Goal: Information Seeking & Learning: Learn about a topic

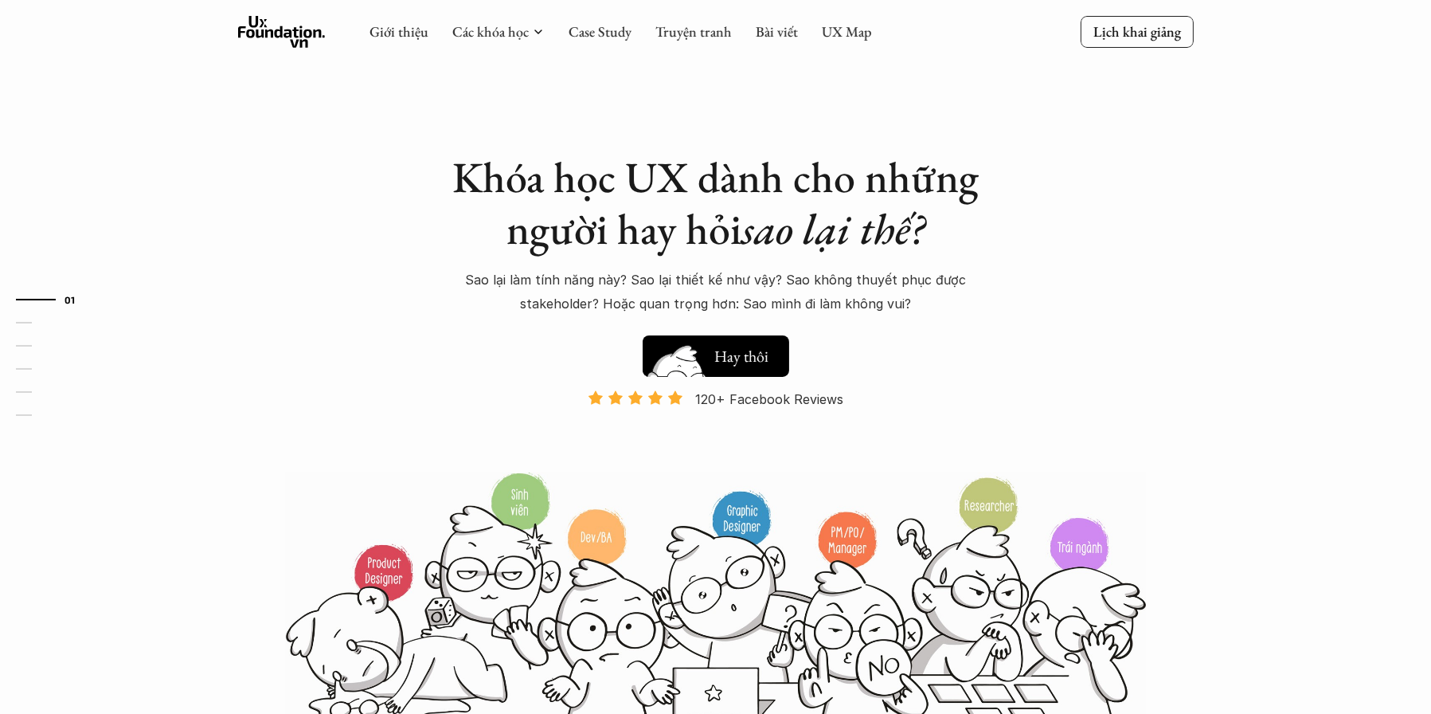
click at [664, 336] on button "Hay thôi Xem thử" at bounding box center [716, 355] width 147 height 41
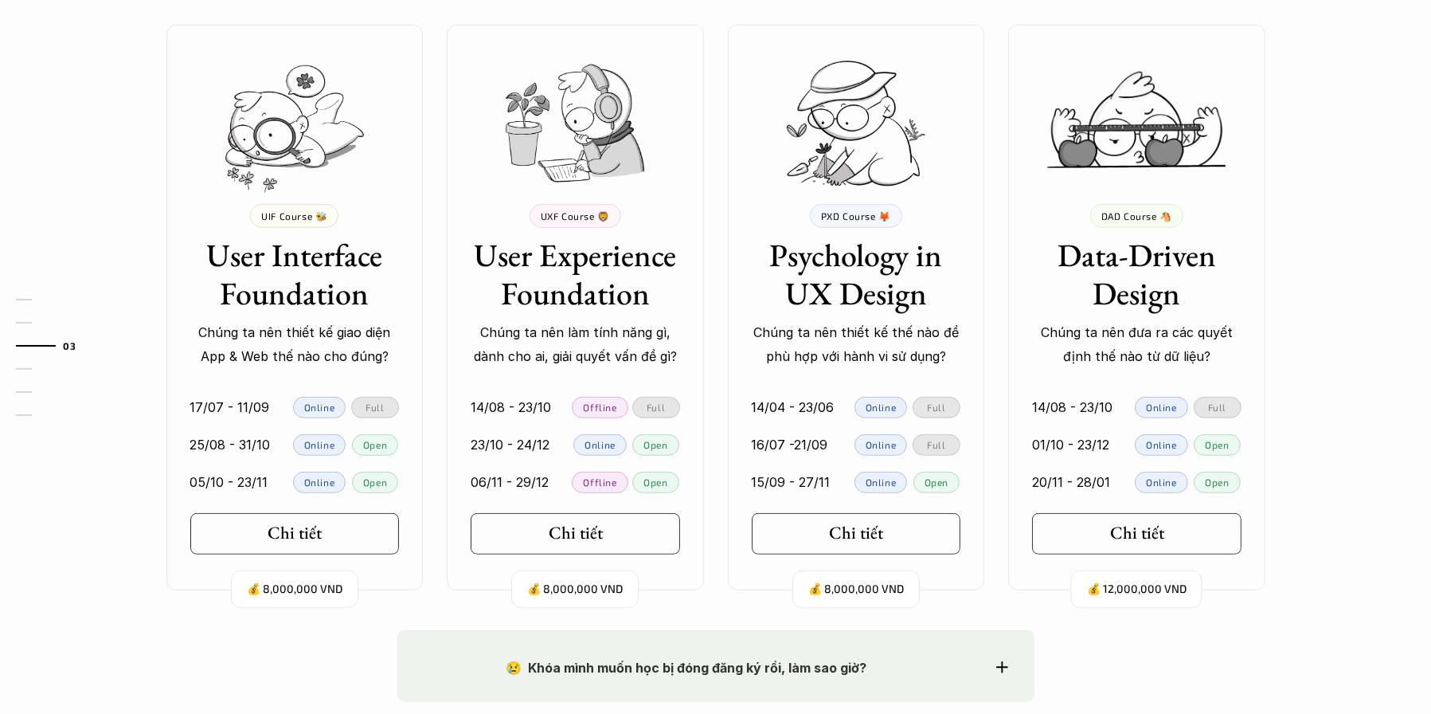
scroll to position [1462, 0]
click at [318, 528] on div "Chi tiết" at bounding box center [299, 533] width 75 height 21
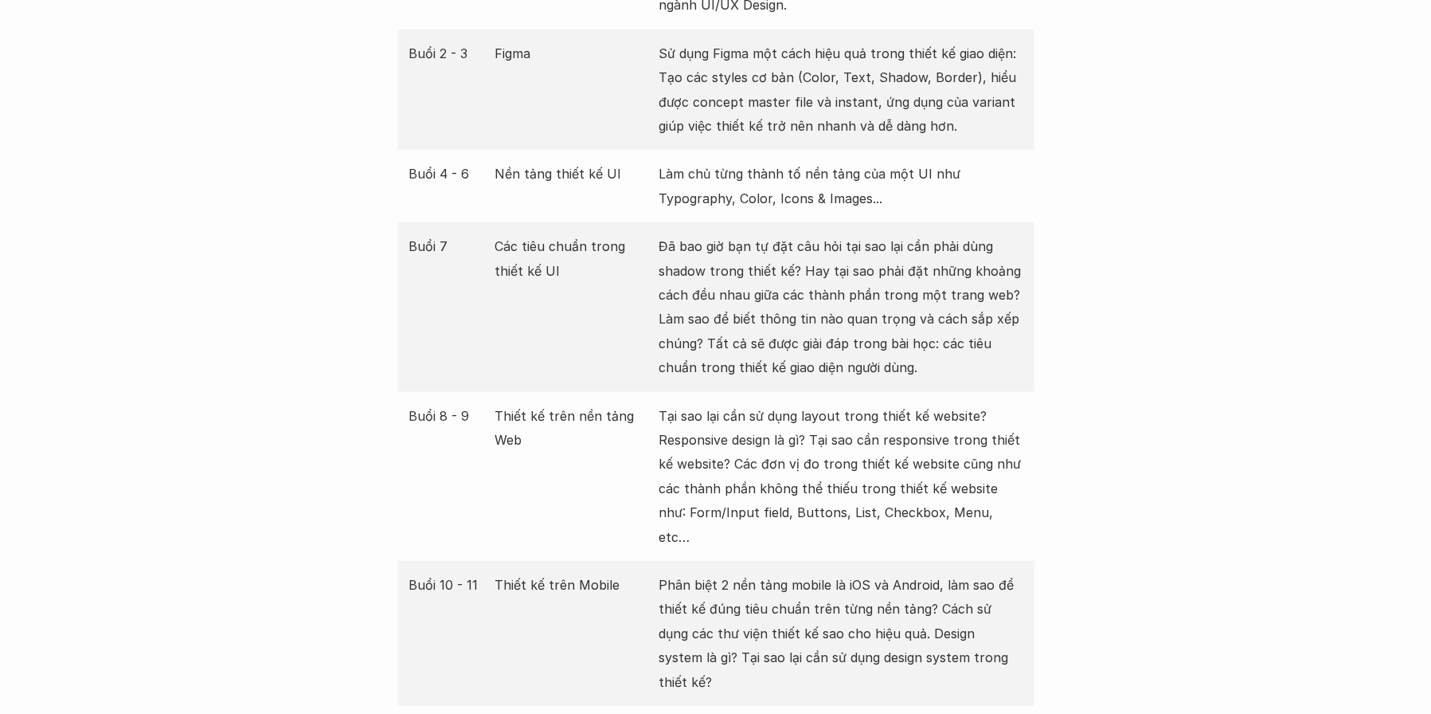
scroll to position [2386, 0]
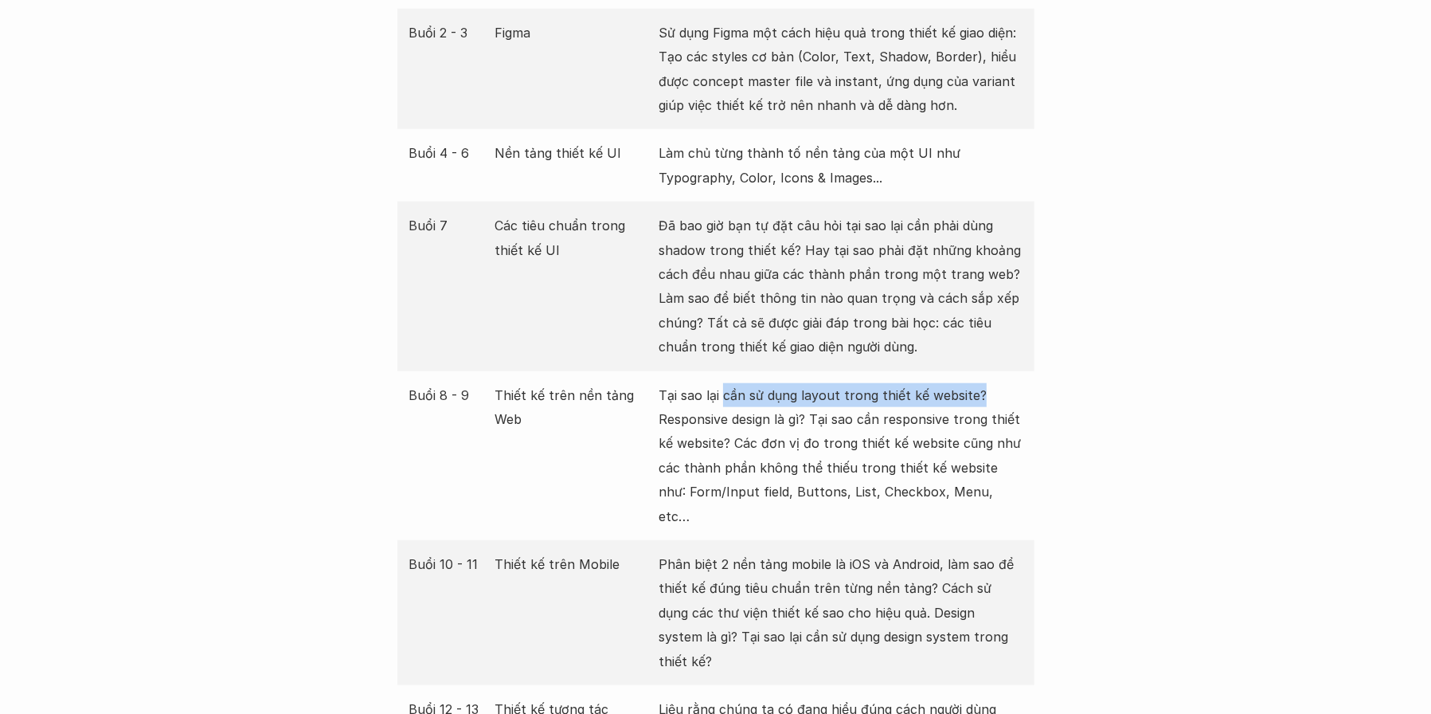
drag, startPoint x: 723, startPoint y: 376, endPoint x: 977, endPoint y: 372, distance: 254.1
click at [977, 383] on p "Tại sao lại cần sử dụng layout trong thiết kế website? Responsive design là gì?…" at bounding box center [841, 455] width 364 height 145
click at [691, 397] on p "Tại sao lại cần sử dụng layout trong thiết kế website? Responsive design là gì?…" at bounding box center [841, 455] width 364 height 145
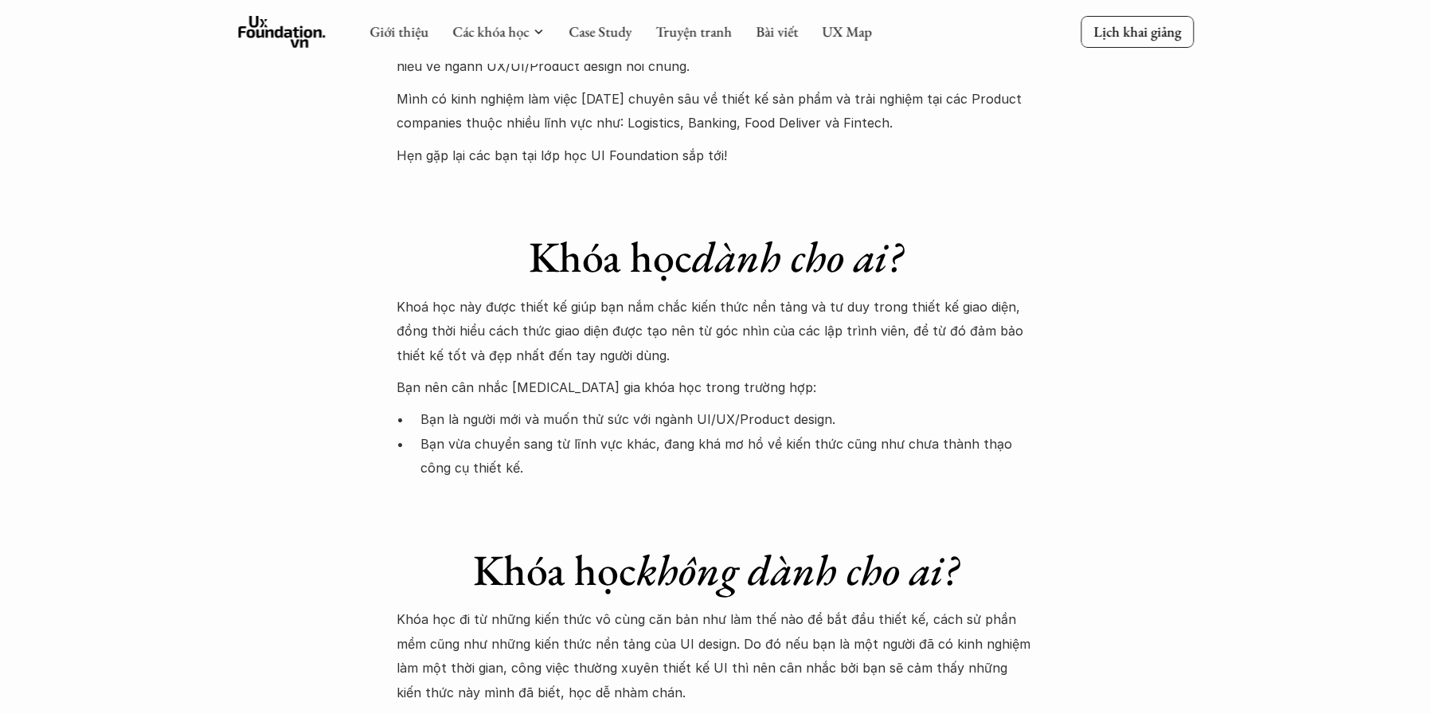
scroll to position [4218, 0]
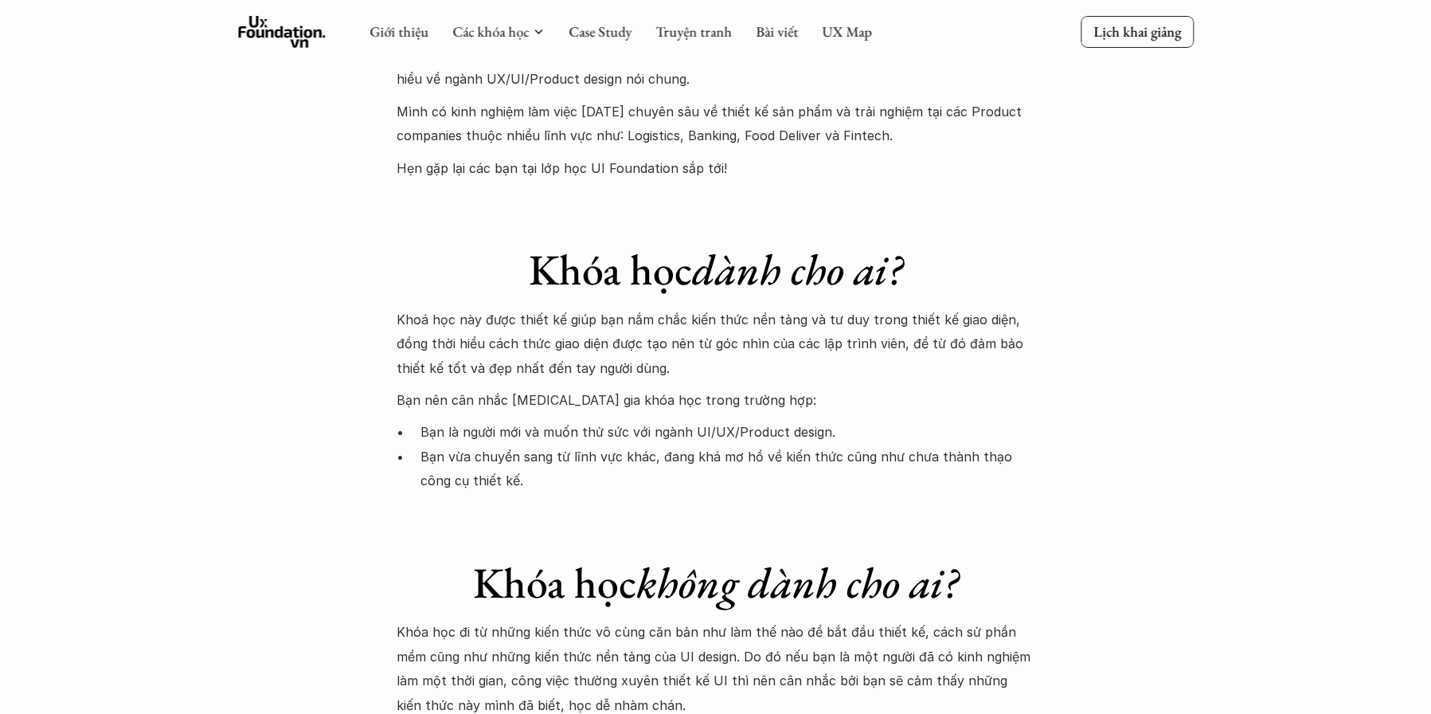
click at [484, 420] on p "Bạn là người mới và muốn thử sức với ngành UI/UX/Product design." at bounding box center [727, 432] width 613 height 24
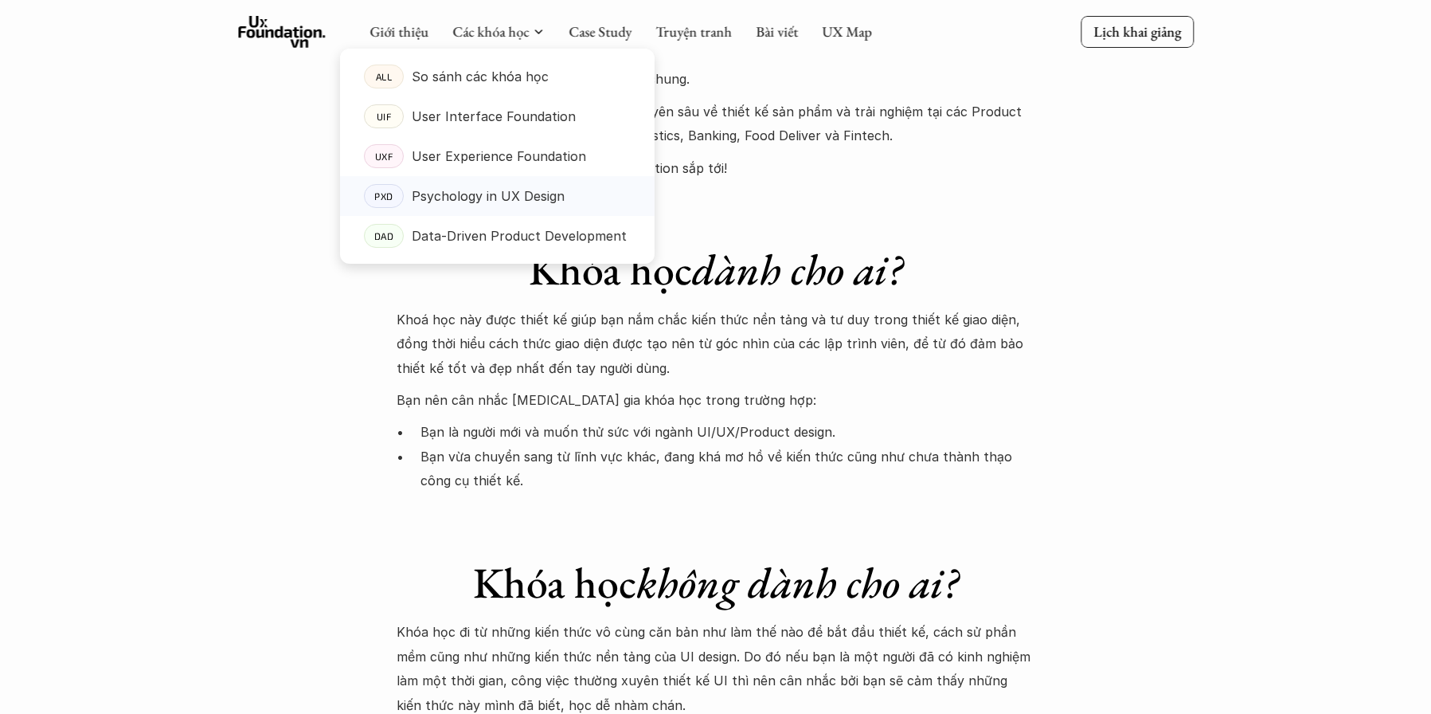
click at [455, 198] on p "Psychology in UX Design" at bounding box center [488, 196] width 153 height 24
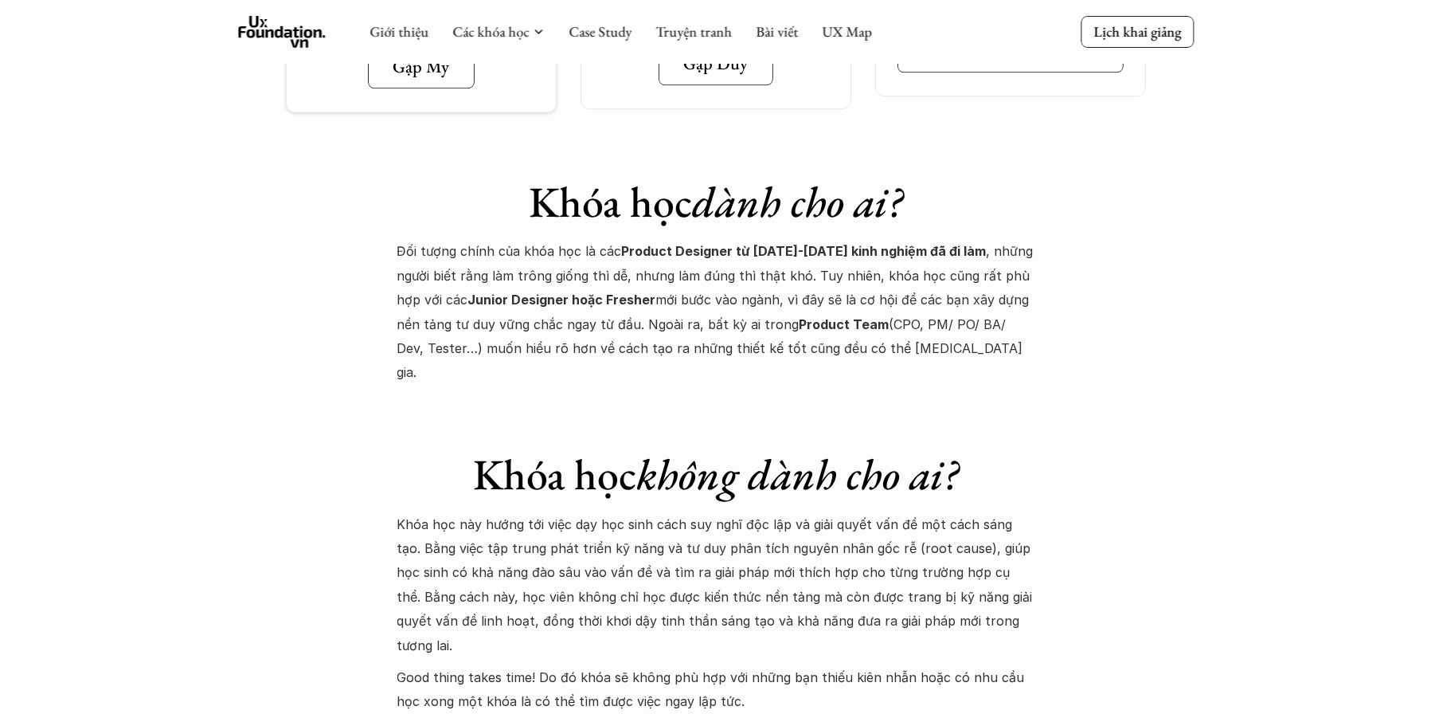
scroll to position [6054, 0]
drag, startPoint x: 456, startPoint y: 245, endPoint x: 539, endPoint y: 244, distance: 82.8
click at [539, 244] on p "Đối tượng chính của khóa học là các Product Designer từ [DATE]-[DATE] kinh nghi…" at bounding box center [715, 311] width 637 height 145
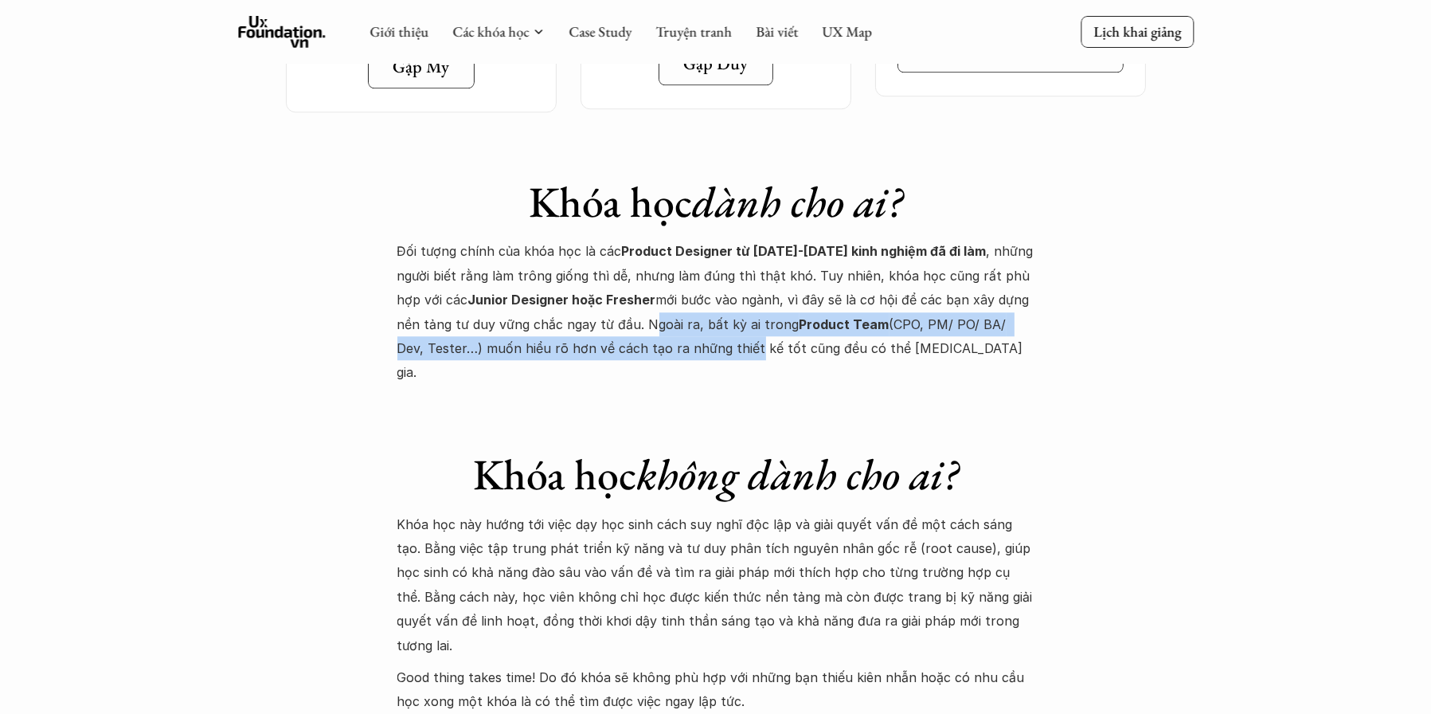
drag, startPoint x: 584, startPoint y: 245, endPoint x: 657, endPoint y: 260, distance: 74.8
click at [657, 260] on p "Đối tượng chính của khóa học là các Product Designer từ [DATE]-[DATE] kinh nghi…" at bounding box center [715, 311] width 637 height 145
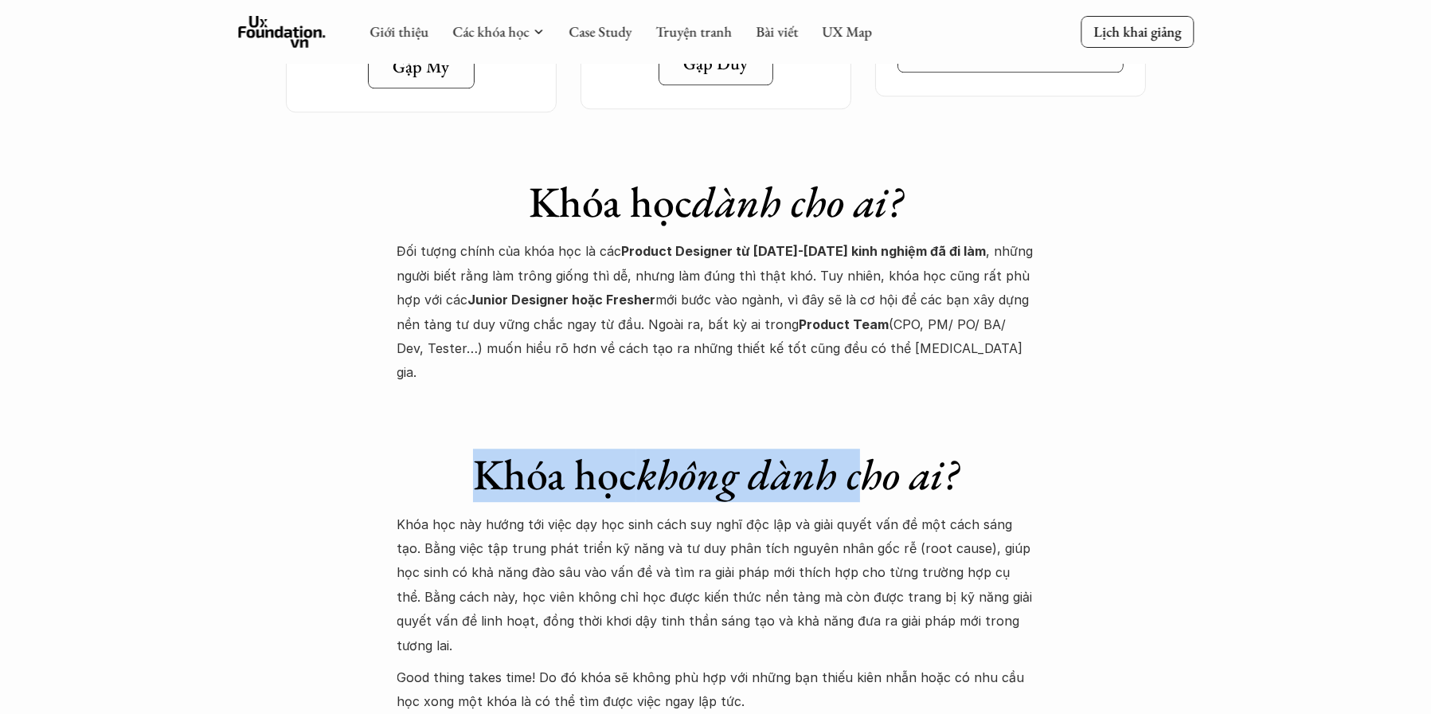
drag, startPoint x: 475, startPoint y: 378, endPoint x: 789, endPoint y: 377, distance: 314.7
click at [852, 448] on h1 "Khóa học không dành cho ai?" at bounding box center [715, 474] width 637 height 52
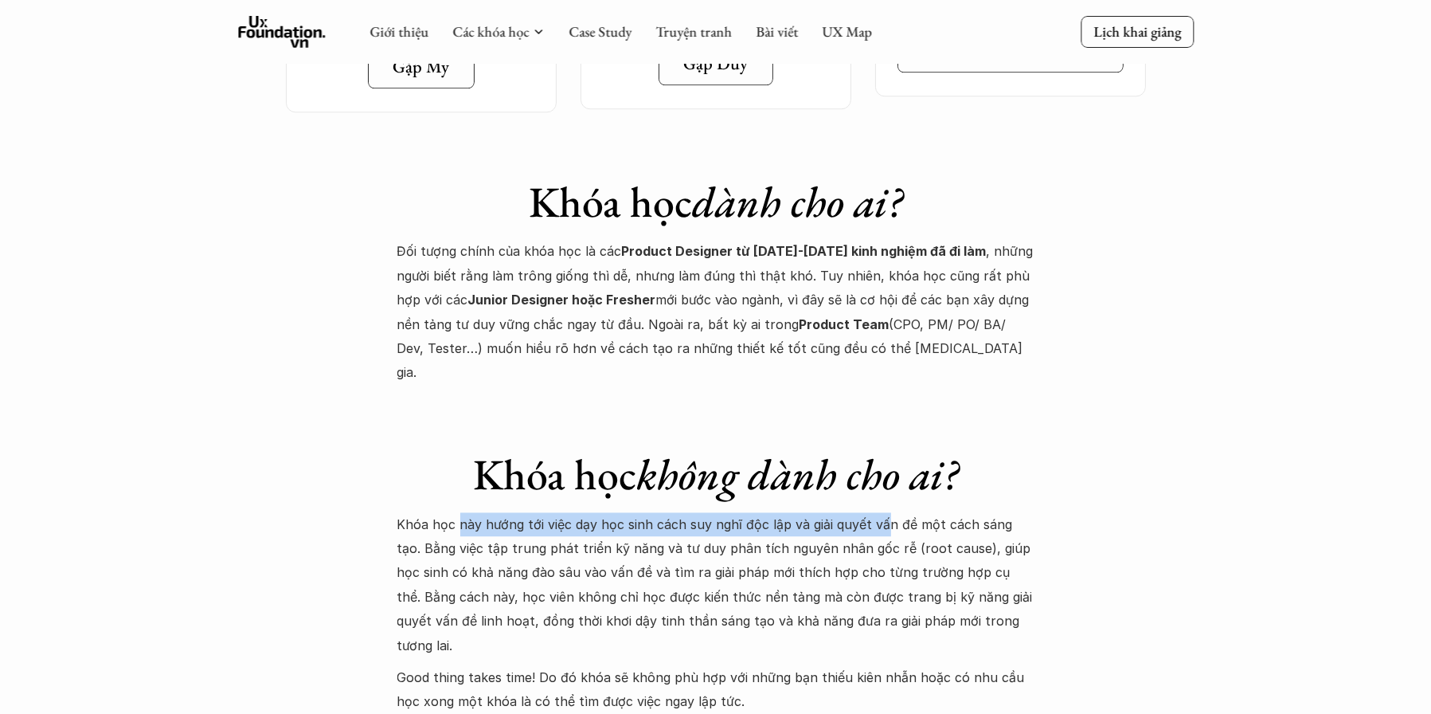
drag, startPoint x: 457, startPoint y: 421, endPoint x: 883, endPoint y: 404, distance: 426.5
click at [883, 417] on div "Khóa học không dành cho ai? Khóa học này hướng tới việc dạy học sinh cách suy n…" at bounding box center [715, 565] width 637 height 297
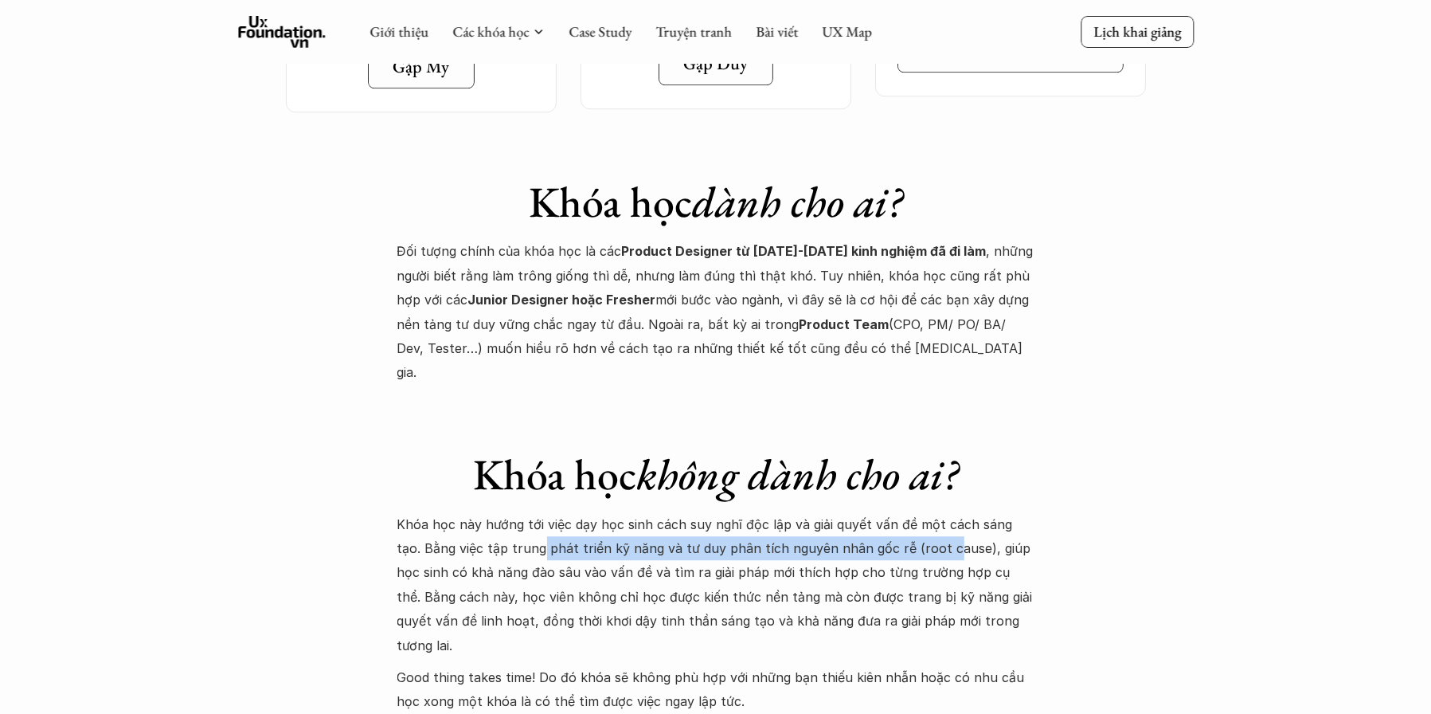
drag, startPoint x: 546, startPoint y: 444, endPoint x: 914, endPoint y: 437, distance: 367.3
click at [914, 512] on p "Khóa học này hướng tới việc dạy học sinh cách suy nghĩ độc lập và giải quyết vấ…" at bounding box center [715, 584] width 637 height 145
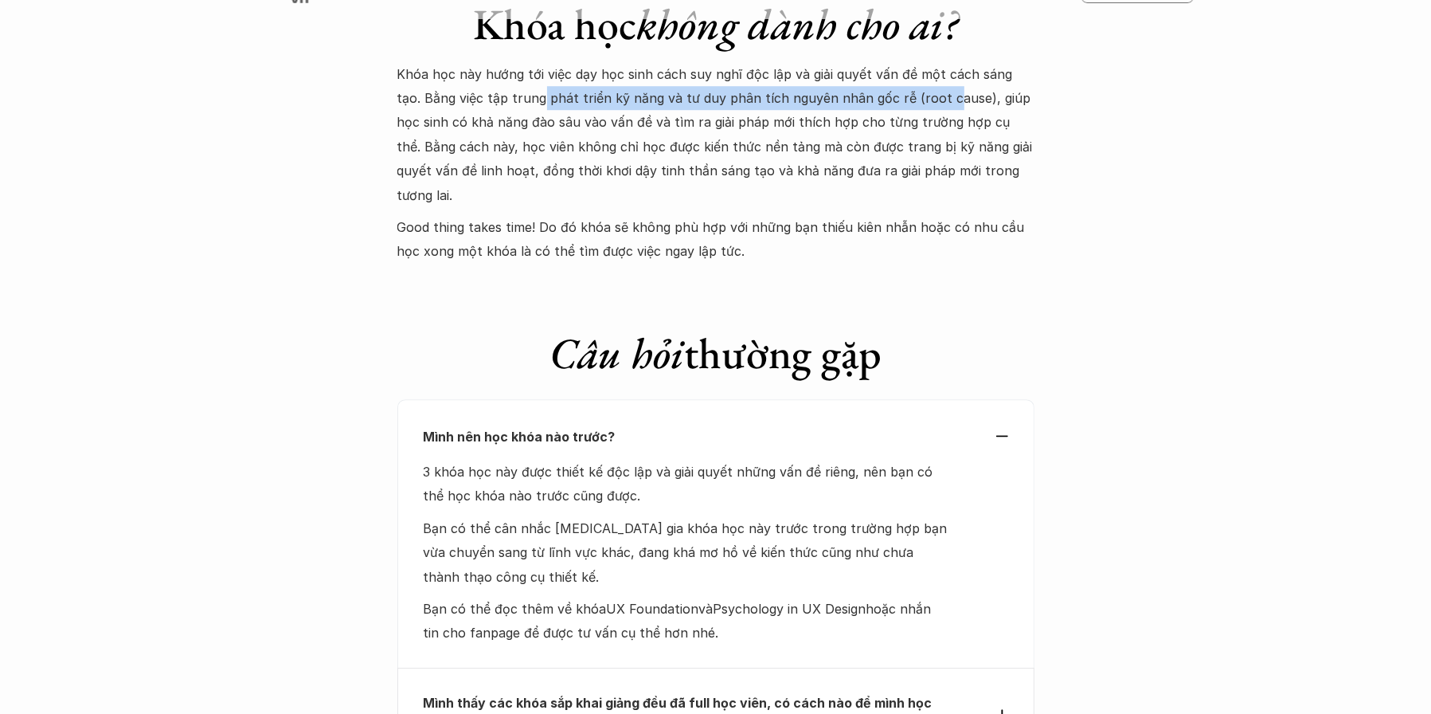
scroll to position [6612, 0]
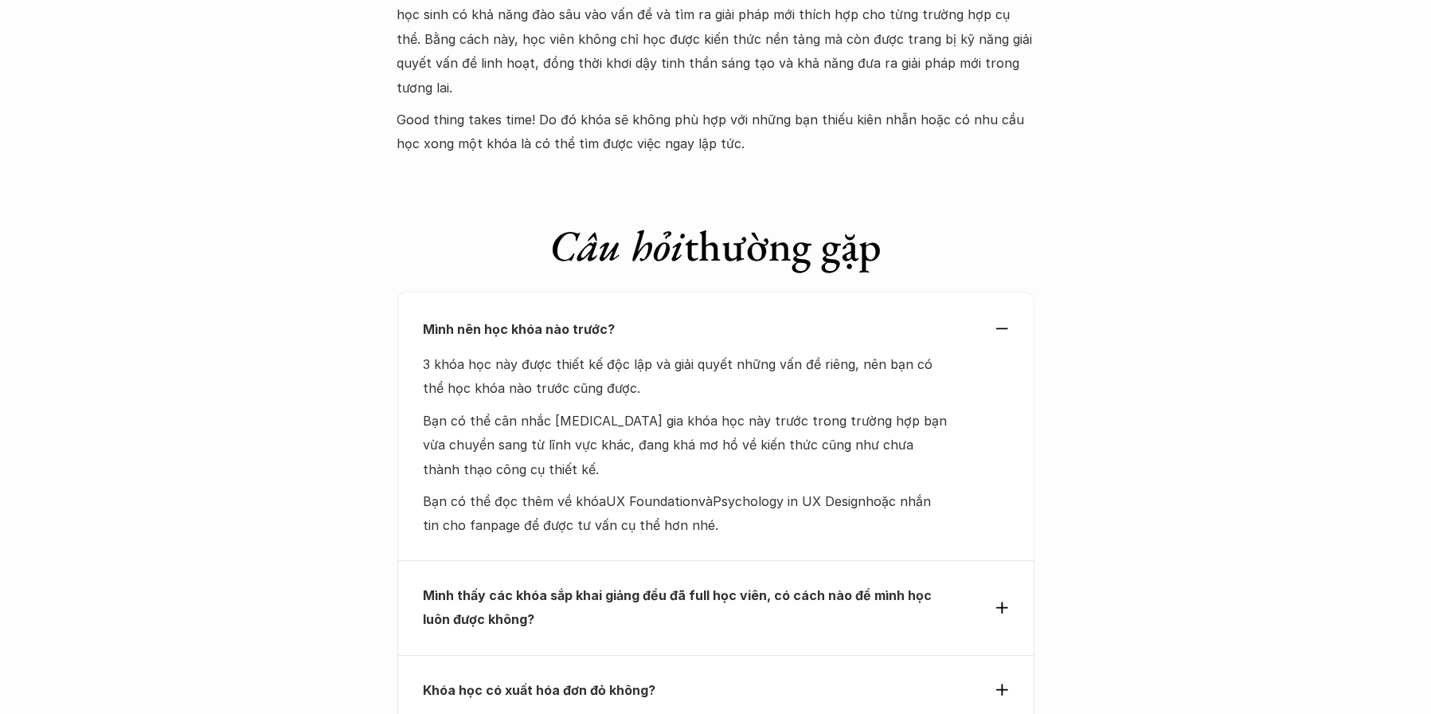
click at [991, 583] on div "Mình thấy các khóa sắp khai giảng đều đã full học viên, có cách nào để mình học…" at bounding box center [716, 607] width 585 height 49
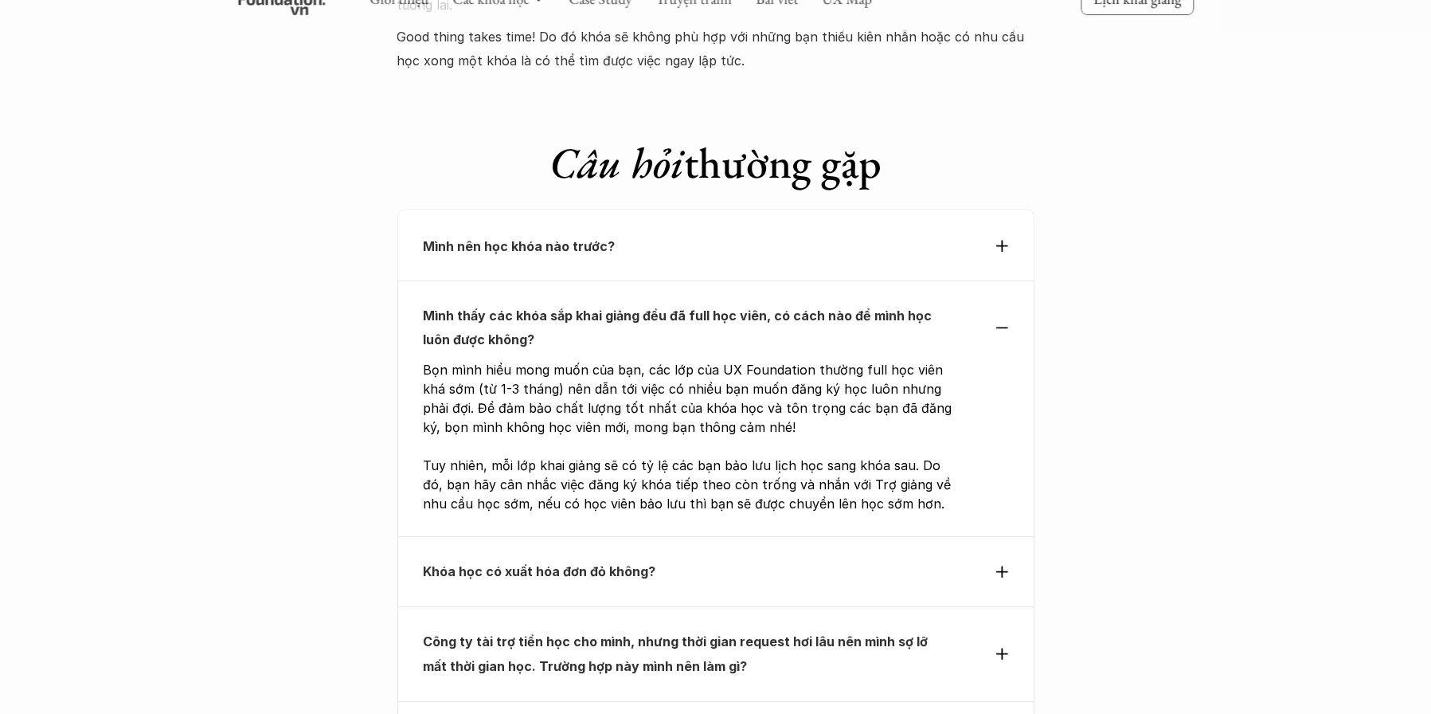
scroll to position [6691, 0]
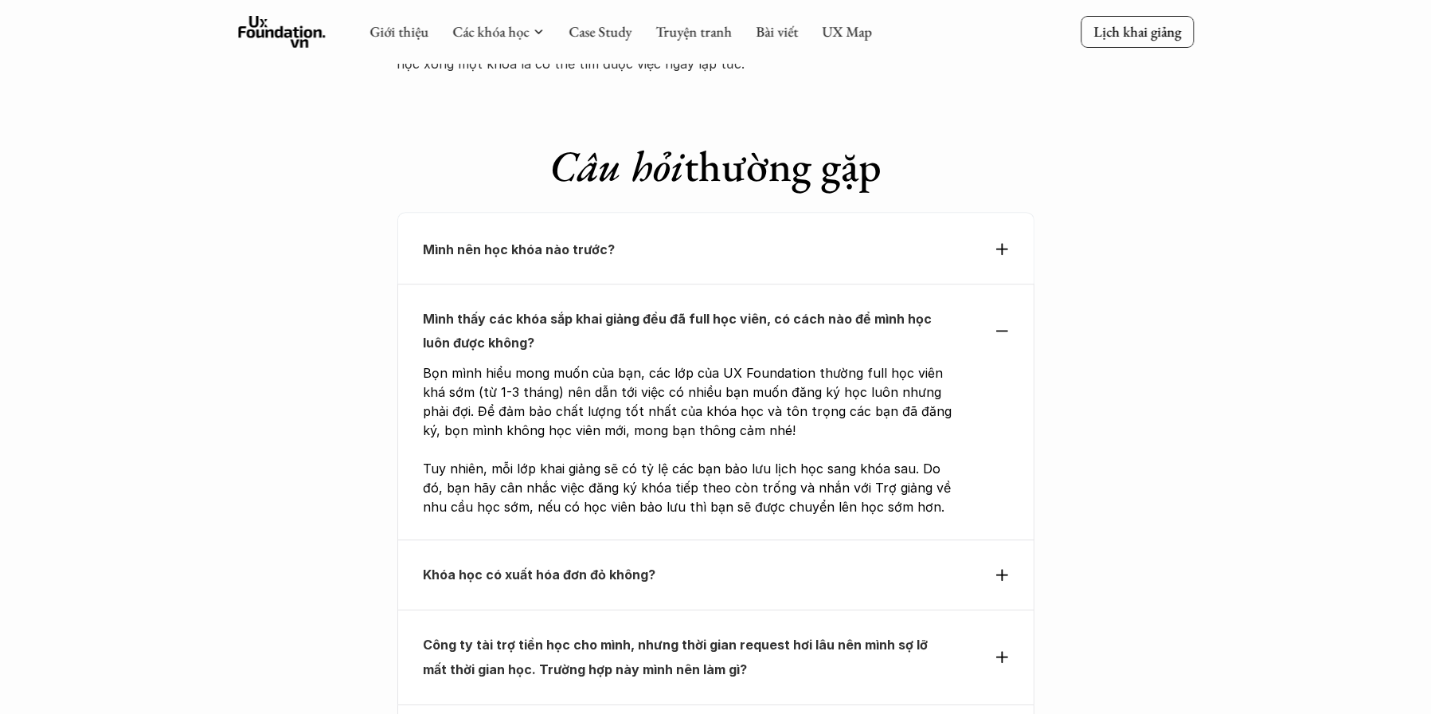
click at [910, 212] on div "Mình nên học khóa nào trước?" at bounding box center [715, 248] width 637 height 72
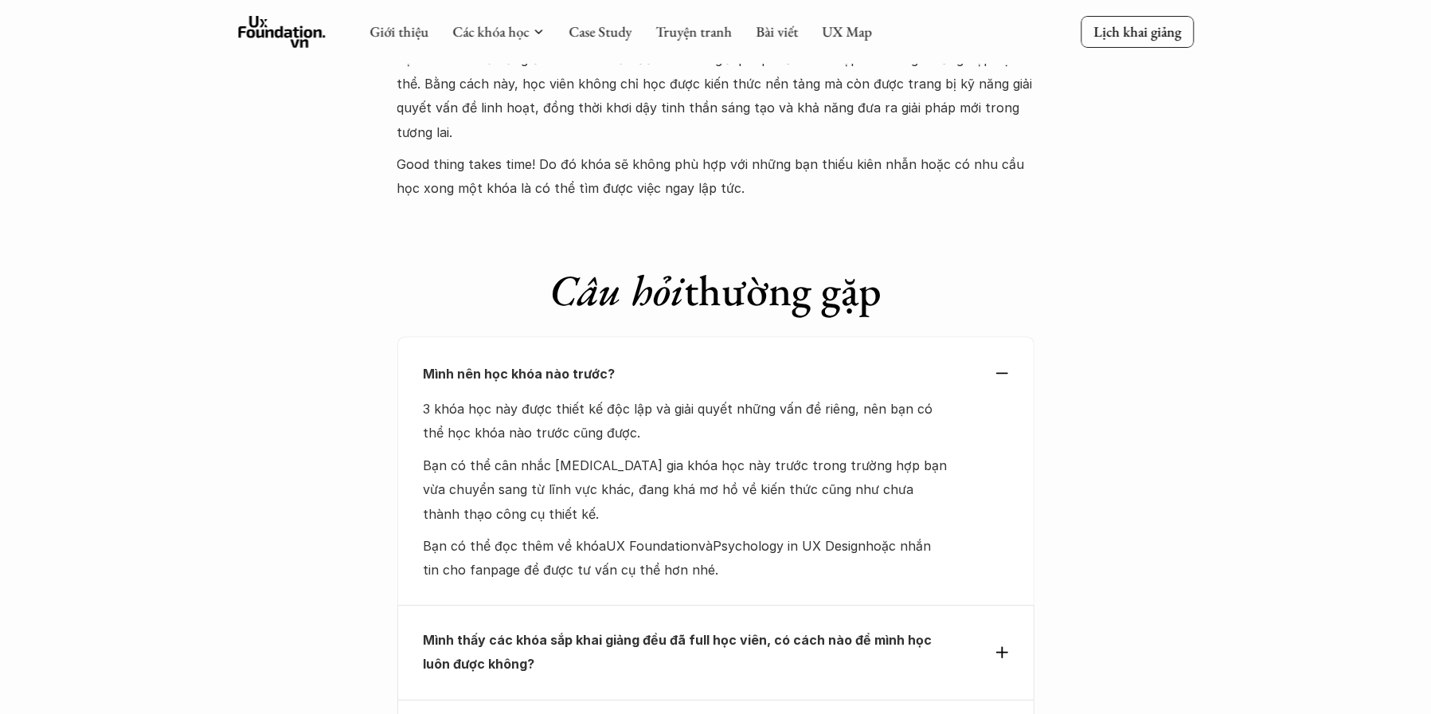
scroll to position [6532, 0]
